Goal: Navigation & Orientation: Find specific page/section

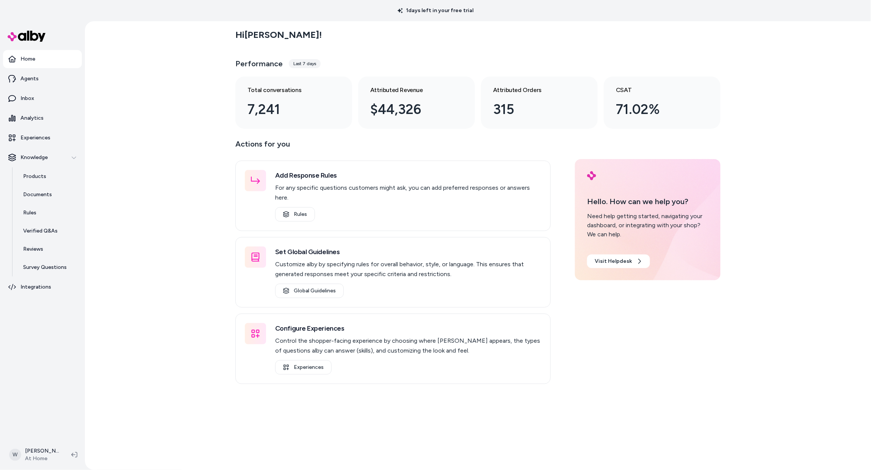
click at [136, 133] on div "Hi [PERSON_NAME] ! Performance Last 7 days Total conversations 7,241 Attributed…" at bounding box center [478, 245] width 786 height 449
click at [106, 131] on div "Hi [PERSON_NAME] ! Performance Last 7 days Total conversations 7,241 Attributed…" at bounding box center [478, 245] width 786 height 449
click at [33, 122] on p "Analytics" at bounding box center [31, 118] width 23 height 8
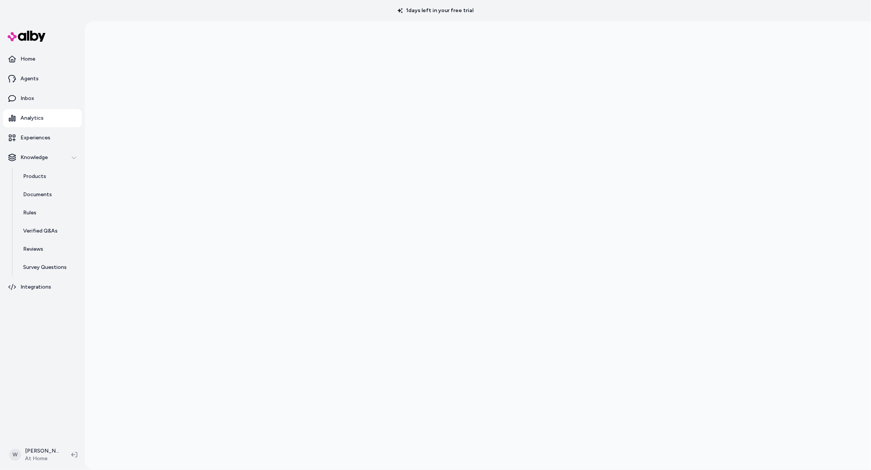
click at [827, 178] on div at bounding box center [478, 256] width 786 height 470
click at [190, 169] on div at bounding box center [478, 256] width 786 height 470
click at [776, 309] on div at bounding box center [478, 256] width 786 height 470
click at [23, 102] on link "Inbox" at bounding box center [42, 98] width 79 height 18
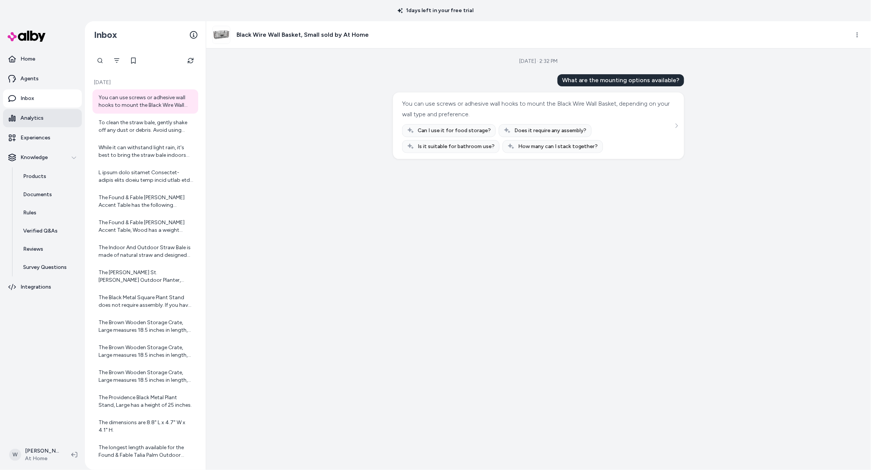
click at [35, 122] on p "Analytics" at bounding box center [31, 118] width 23 height 8
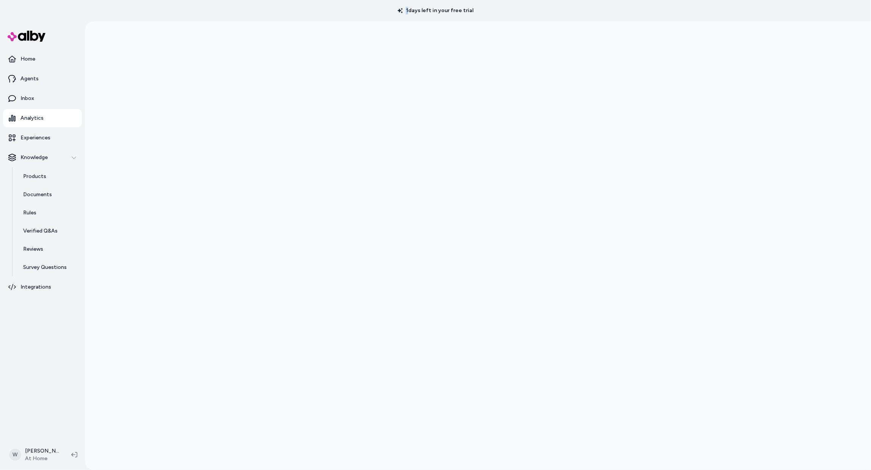
drag, startPoint x: 406, startPoint y: 10, endPoint x: 487, endPoint y: 14, distance: 81.6
click at [487, 14] on div "1 days left in your free trial" at bounding box center [435, 10] width 871 height 21
click at [492, 13] on div "1 days left in your free trial" at bounding box center [435, 10] width 871 height 21
drag, startPoint x: 483, startPoint y: 11, endPoint x: 474, endPoint y: 12, distance: 9.5
click at [474, 12] on div "1 days left in your free trial" at bounding box center [435, 10] width 871 height 21
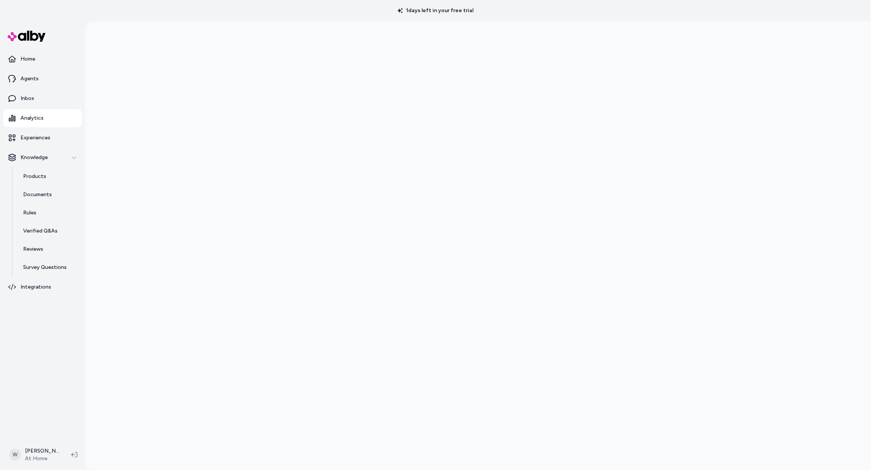
click at [487, 14] on div "1 days left in your free trial" at bounding box center [435, 10] width 871 height 21
drag, startPoint x: 491, startPoint y: 11, endPoint x: 490, endPoint y: 20, distance: 8.4
click at [477, 10] on div "1 days left in your free trial" at bounding box center [435, 10] width 871 height 21
click at [486, 12] on div "1 days left in your free trial" at bounding box center [435, 10] width 871 height 21
drag, startPoint x: 404, startPoint y: 11, endPoint x: 487, endPoint y: 18, distance: 83.7
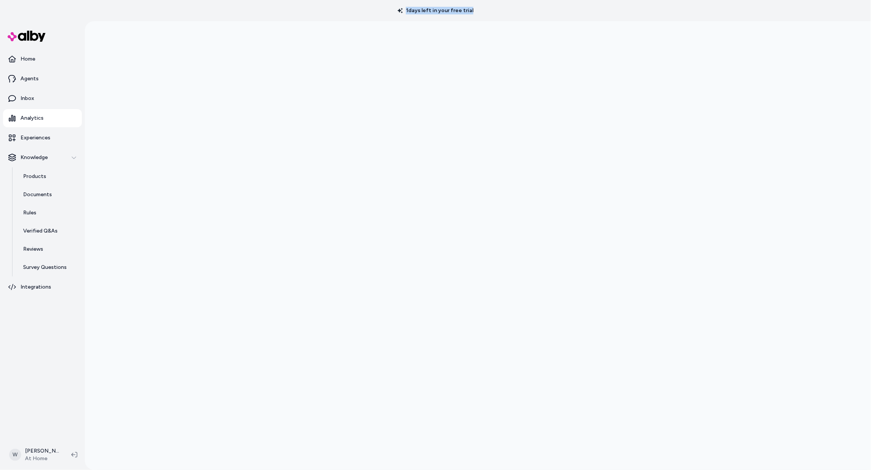
click at [476, 13] on p "1 days left in your free trial" at bounding box center [435, 11] width 85 height 8
click at [473, 21] on div "1 days left in your free trial" at bounding box center [435, 10] width 871 height 21
drag, startPoint x: 485, startPoint y: 10, endPoint x: 475, endPoint y: 12, distance: 10.8
click at [475, 12] on div "1 days left in your free trial" at bounding box center [435, 10] width 871 height 21
click at [406, 13] on p "1 days left in your free trial" at bounding box center [435, 11] width 85 height 8
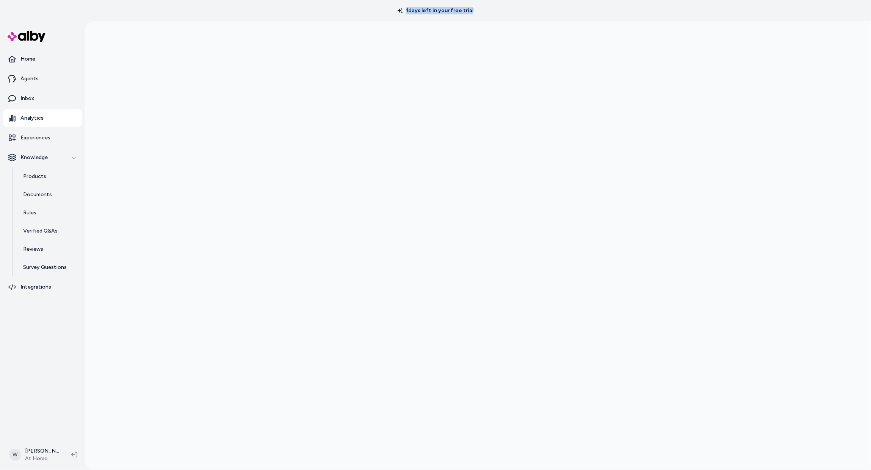
drag, startPoint x: 402, startPoint y: 12, endPoint x: 475, endPoint y: 12, distance: 72.4
click at [475, 12] on p "1 days left in your free trial" at bounding box center [435, 11] width 85 height 8
click at [494, 16] on div "1 days left in your free trial" at bounding box center [435, 10] width 871 height 21
drag, startPoint x: 488, startPoint y: 12, endPoint x: 477, endPoint y: 15, distance: 11.9
click at [477, 15] on div "1 days left in your free trial" at bounding box center [435, 10] width 871 height 21
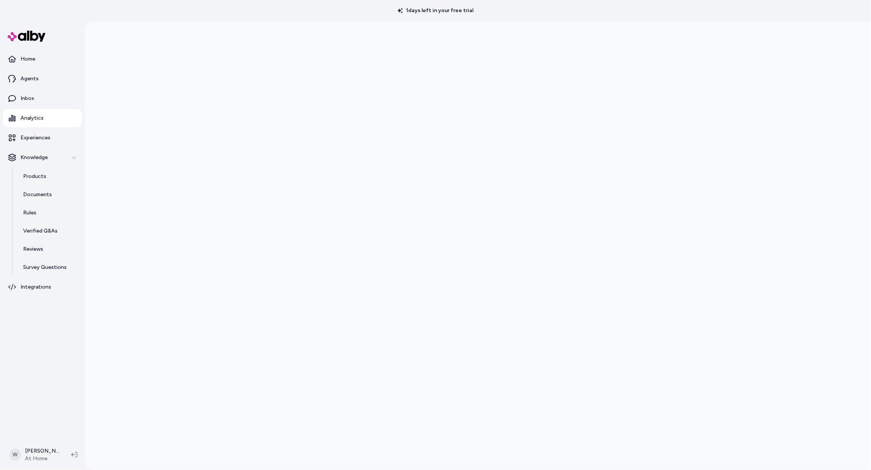
click at [486, 16] on div "1 days left in your free trial" at bounding box center [435, 10] width 871 height 21
drag, startPoint x: 405, startPoint y: 10, endPoint x: 474, endPoint y: 14, distance: 69.8
click at [474, 14] on p "1 days left in your free trial" at bounding box center [435, 11] width 85 height 8
click at [487, 14] on div "1 days left in your free trial" at bounding box center [435, 10] width 871 height 21
drag, startPoint x: 480, startPoint y: 13, endPoint x: 477, endPoint y: 12, distance: 3.8
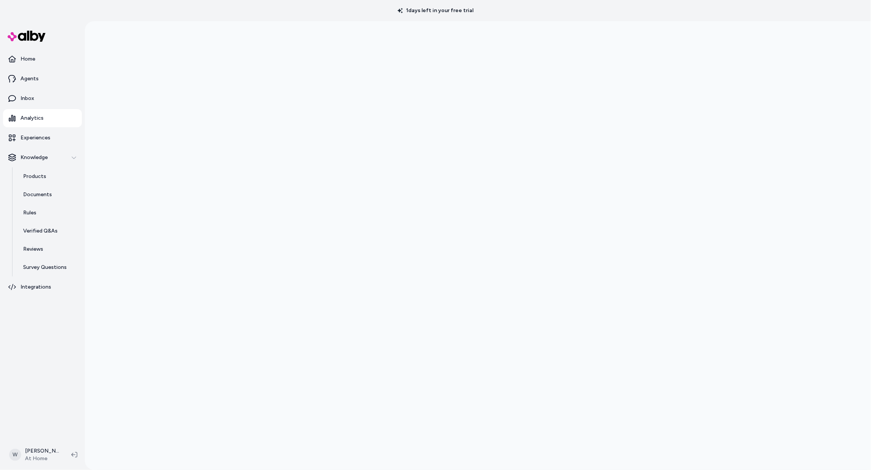
click at [477, 12] on p "1 days left in your free trial" at bounding box center [435, 11] width 85 height 8
click at [484, 12] on div "1 days left in your free trial" at bounding box center [435, 10] width 871 height 21
click at [823, 116] on div at bounding box center [478, 256] width 786 height 470
click at [811, 204] on div at bounding box center [478, 256] width 786 height 470
click at [804, 207] on div at bounding box center [478, 256] width 786 height 470
